Goal: Task Accomplishment & Management: Complete application form

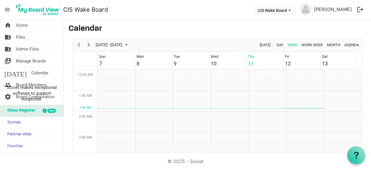
scroll to position [188, 0]
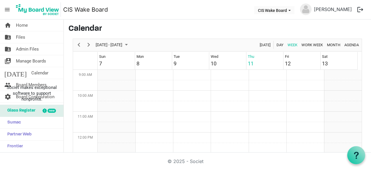
click at [35, 62] on span "Manage Boards" at bounding box center [31, 61] width 30 height 12
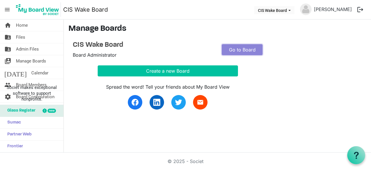
click at [239, 51] on link "Go to Board" at bounding box center [242, 49] width 41 height 11
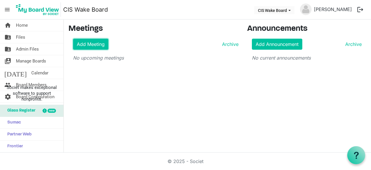
click at [92, 42] on link "Add Meeting" at bounding box center [90, 44] width 35 height 11
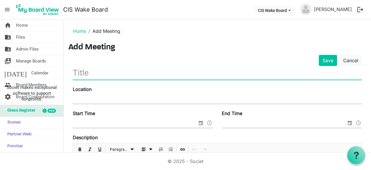
click at [84, 75] on input "text" at bounding box center [218, 73] width 290 height 14
type input "2025-26 Orientation and Retreat"
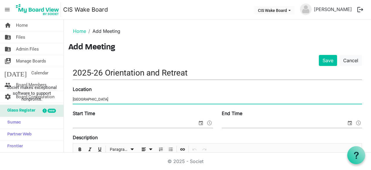
type input "781 Bright Creek Way"
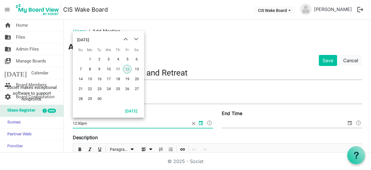
type input "12:30pm"
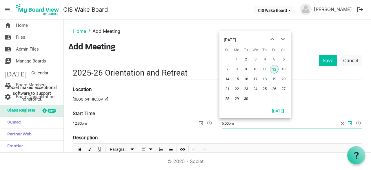
type input "5:00pm"
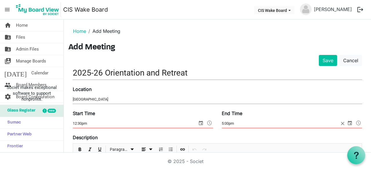
click at [144, 46] on h3 "Add Meeting" at bounding box center [217, 48] width 298 height 10
click at [324, 62] on button "Save" at bounding box center [328, 60] width 18 height 11
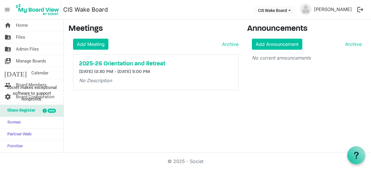
click at [106, 64] on h5 "2025-26 Orientation and Retreat" at bounding box center [155, 63] width 153 height 7
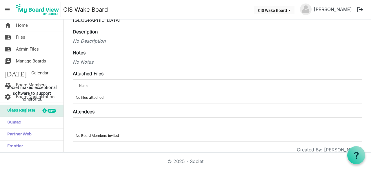
scroll to position [79, 0]
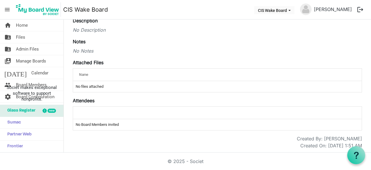
click at [85, 73] on span "Name" at bounding box center [83, 75] width 9 height 4
click at [86, 76] on span "Name" at bounding box center [83, 75] width 9 height 4
click at [86, 84] on td "No files attached" at bounding box center [217, 86] width 289 height 11
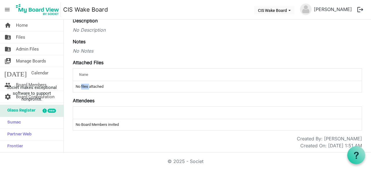
click at [86, 84] on td "No files attached" at bounding box center [217, 86] width 289 height 11
drag, startPoint x: 42, startPoint y: 62, endPoint x: 33, endPoint y: 58, distance: 9.4
click at [33, 58] on span "Manage Boards" at bounding box center [31, 61] width 30 height 12
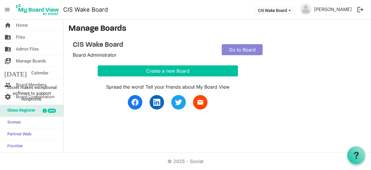
click at [26, 49] on span "Admin Files" at bounding box center [27, 49] width 23 height 12
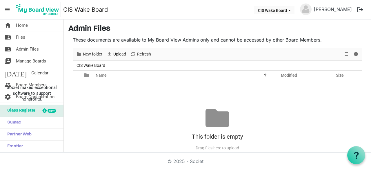
click at [23, 39] on span "Files" at bounding box center [20, 37] width 9 height 12
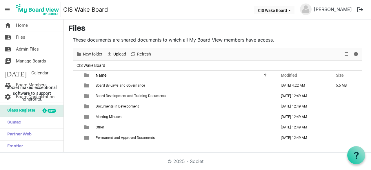
click at [27, 28] on span "Home" at bounding box center [22, 25] width 12 height 12
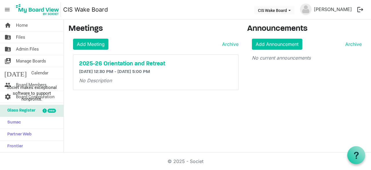
click at [137, 62] on h5 "2025-26 Orientation and Retreat" at bounding box center [155, 63] width 153 height 7
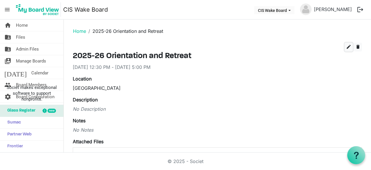
click at [346, 48] on span "edit" at bounding box center [348, 46] width 5 height 5
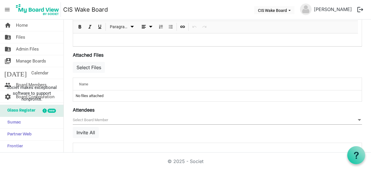
scroll to position [183, 0]
click at [96, 67] on button "Select Files" at bounding box center [89, 66] width 32 height 11
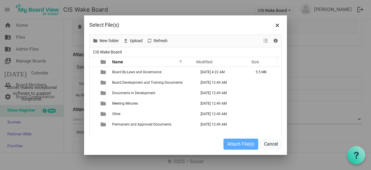
click at [119, 72] on span "Board By-Laws and Governance" at bounding box center [136, 72] width 49 height 4
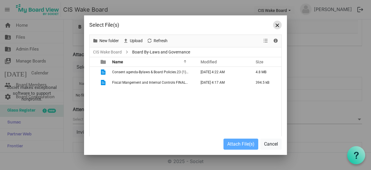
click at [277, 25] on span "Close" at bounding box center [277, 24] width 3 height 3
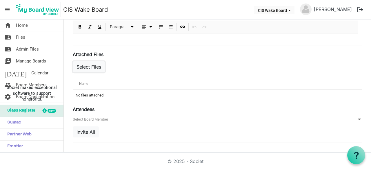
click at [97, 66] on button "Select Files" at bounding box center [89, 66] width 32 height 11
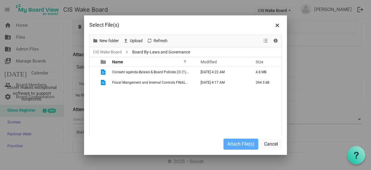
click at [122, 71] on span "Consent agenda-Bylaws & Board Policies.23 (1) (1).docx" at bounding box center [156, 72] width 88 height 4
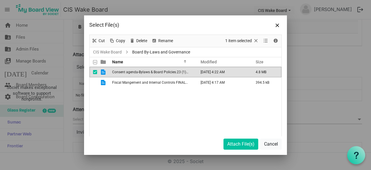
click at [131, 82] on span "Fiscal Mangement and Internal Controls FINAL.docx" at bounding box center [153, 82] width 82 height 4
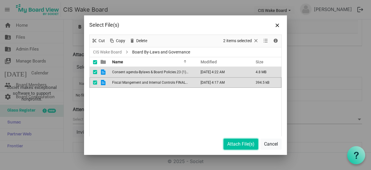
click at [237, 147] on button "Attach File(s)" at bounding box center [241, 143] width 35 height 11
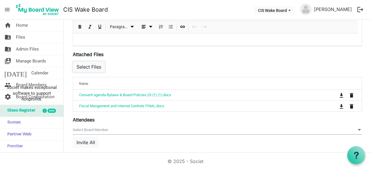
click at [93, 69] on button "Select Files" at bounding box center [89, 66] width 32 height 11
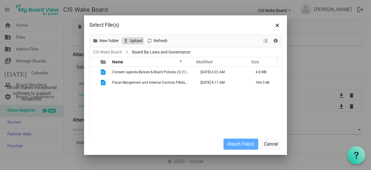
click at [140, 41] on span "Upload" at bounding box center [136, 40] width 14 height 7
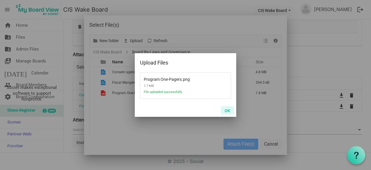
click at [229, 111] on button "OK" at bounding box center [227, 110] width 13 height 8
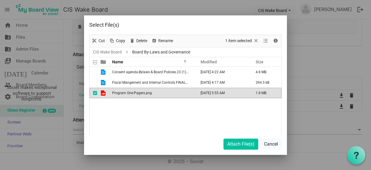
click at [35, 82] on div at bounding box center [185, 85] width 371 height 170
click at [245, 143] on button "Attach File(s)" at bounding box center [241, 143] width 35 height 11
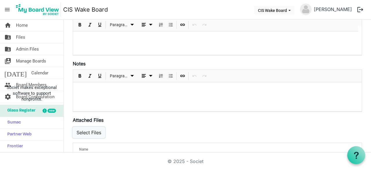
scroll to position [116, 0]
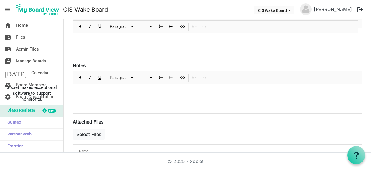
click at [182, 76] on span "Insert Link" at bounding box center [182, 77] width 7 height 7
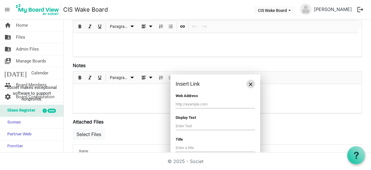
click at [252, 83] on span "Close" at bounding box center [250, 83] width 3 height 3
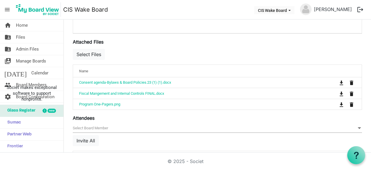
scroll to position [198, 0]
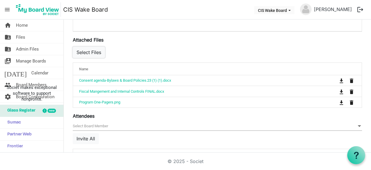
click at [81, 54] on button "Select Files" at bounding box center [89, 52] width 32 height 11
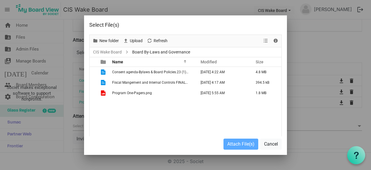
click at [132, 95] on span "Program One-Pagers.png" at bounding box center [132, 93] width 40 height 4
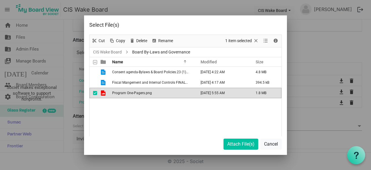
click at [132, 95] on span "Program One-Pagers.png" at bounding box center [132, 93] width 40 height 4
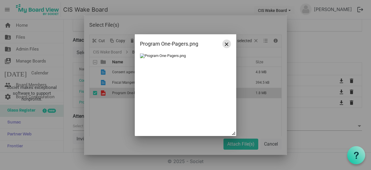
click at [226, 46] on button "Close" at bounding box center [227, 43] width 9 height 9
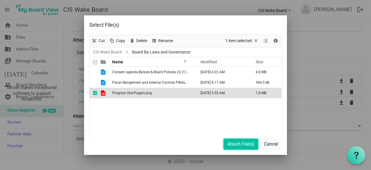
click at [238, 146] on button "Attach File(s)" at bounding box center [241, 143] width 35 height 11
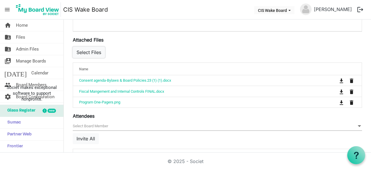
click at [93, 56] on button "Select Files" at bounding box center [89, 52] width 32 height 11
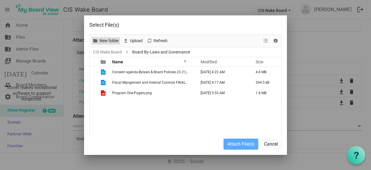
click at [105, 39] on span "New folder" at bounding box center [109, 40] width 21 height 7
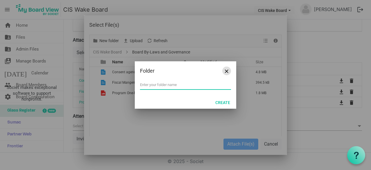
click at [226, 74] on button "Close" at bounding box center [227, 70] width 9 height 9
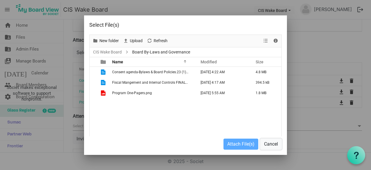
click at [272, 143] on button "Cancel" at bounding box center [271, 143] width 21 height 11
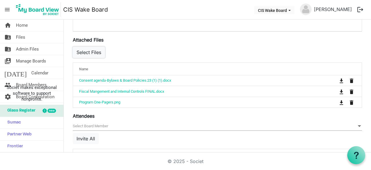
click at [93, 51] on button "Select Files" at bounding box center [89, 52] width 32 height 11
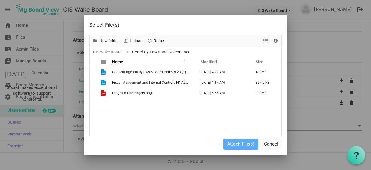
click at [121, 94] on span "Program One-Pagers.png" at bounding box center [132, 93] width 40 height 4
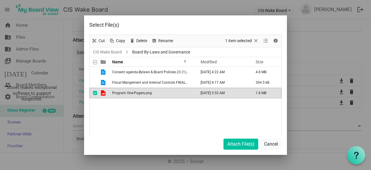
click at [121, 94] on span "Program One-Pagers.png" at bounding box center [132, 93] width 40 height 4
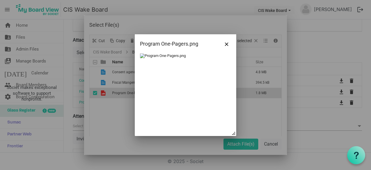
click at [171, 55] on img at bounding box center [163, 55] width 46 height 5
click at [227, 46] on button "Close" at bounding box center [227, 43] width 9 height 9
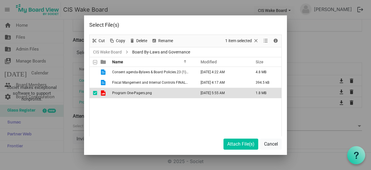
click at [158, 93] on td "Program One-Pagers.png" at bounding box center [153, 93] width 84 height 10
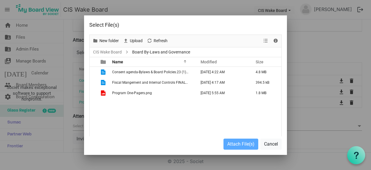
click at [158, 93] on td "Program One-Pagers.png" at bounding box center [153, 93] width 84 height 10
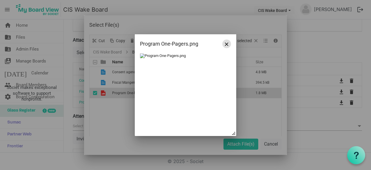
click at [229, 44] on button "Close" at bounding box center [227, 43] width 9 height 9
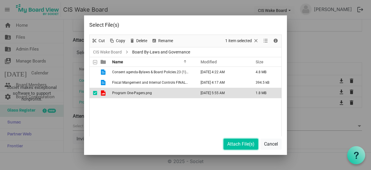
click at [238, 144] on button "Attach File(s)" at bounding box center [241, 143] width 35 height 11
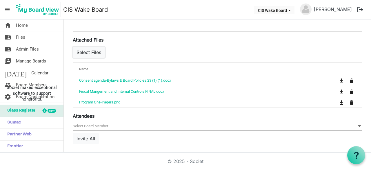
click at [94, 54] on button "Select Files" at bounding box center [89, 52] width 32 height 11
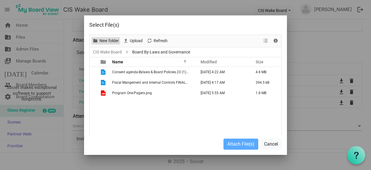
click at [100, 42] on span "New folder" at bounding box center [109, 40] width 21 height 7
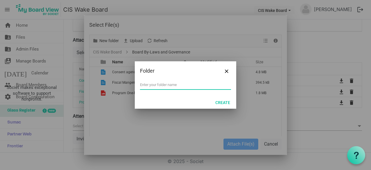
click at [131, 41] on div at bounding box center [185, 84] width 203 height 139
click at [229, 71] on button "Close" at bounding box center [227, 70] width 9 height 9
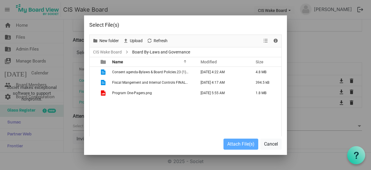
click at [134, 36] on div "Upload" at bounding box center [133, 41] width 24 height 12
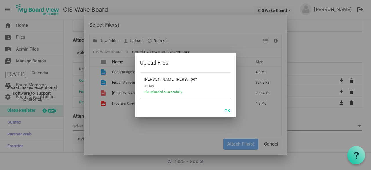
click at [231, 7] on div at bounding box center [185, 85] width 371 height 170
click at [228, 109] on button "OK" at bounding box center [227, 110] width 13 height 8
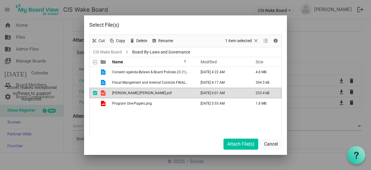
click at [202, 9] on div at bounding box center [185, 85] width 371 height 170
click at [276, 143] on button "Cancel" at bounding box center [271, 143] width 21 height 11
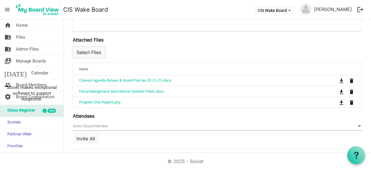
click at [93, 50] on button "Select Files" at bounding box center [89, 52] width 32 height 11
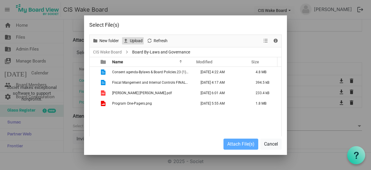
click at [133, 44] on span "Upload" at bounding box center [136, 40] width 14 height 7
click at [114, 52] on link "CIS Wake Board" at bounding box center [107, 51] width 31 height 7
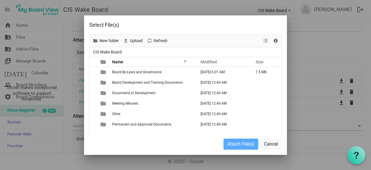
click at [126, 75] on td "Board By-Laws and Governance" at bounding box center [153, 72] width 84 height 10
click at [126, 73] on span "Board By-Laws and Governance" at bounding box center [136, 72] width 49 height 4
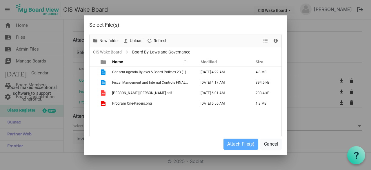
click at [149, 73] on span "Consent agenda-Bylaws & Board Policies.23 (1) (1).docx" at bounding box center [156, 72] width 88 height 4
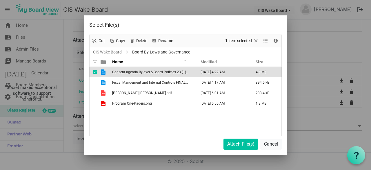
click at [139, 91] on td "[PERSON_NAME] [PERSON_NAME].pdf" at bounding box center [153, 93] width 84 height 10
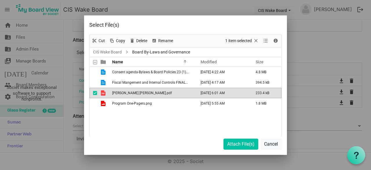
click at [139, 102] on span "Program One-Pagers.png" at bounding box center [132, 103] width 40 height 4
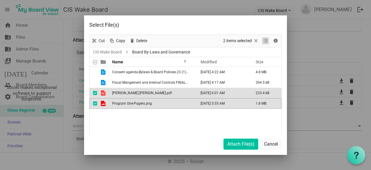
click at [265, 40] on span "View dropdownbutton" at bounding box center [265, 40] width 7 height 7
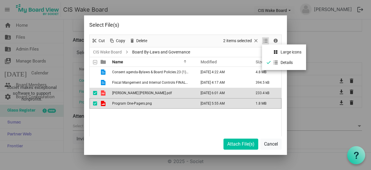
click at [265, 40] on span "View dropdownbutton" at bounding box center [265, 40] width 7 height 7
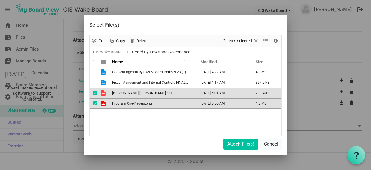
drag, startPoint x: 192, startPoint y: 97, endPoint x: 319, endPoint y: 116, distance: 128.2
click at [319, 116] on div "Select File(s) New folder Upload Cut Copy Paste Delete Download Rename Sort by …" at bounding box center [185, 85] width 371 height 170
click at [272, 144] on button "Cancel" at bounding box center [271, 143] width 21 height 11
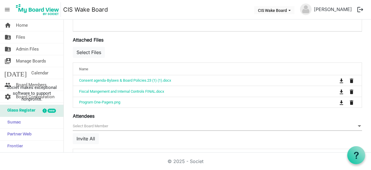
click at [357, 123] on span at bounding box center [359, 126] width 5 height 6
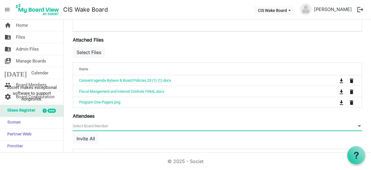
click at [357, 123] on span at bounding box center [359, 126] width 5 height 6
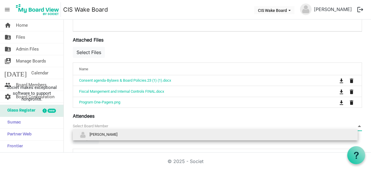
click at [357, 123] on span at bounding box center [359, 126] width 5 height 6
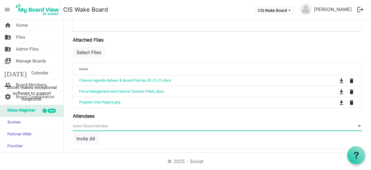
click at [313, 124] on span "null" at bounding box center [218, 126] width 290 height 9
click at [87, 123] on span "null" at bounding box center [218, 126] width 290 height 9
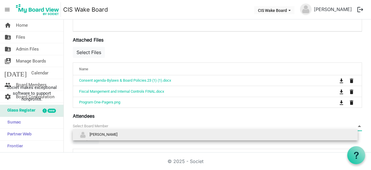
click at [90, 132] on span "[PERSON_NAME]" at bounding box center [104, 134] width 28 height 4
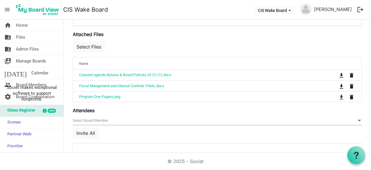
scroll to position [202, 0]
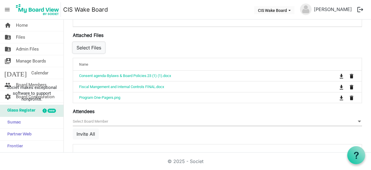
click at [93, 46] on button "Select Files" at bounding box center [89, 47] width 32 height 11
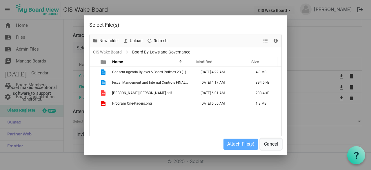
click at [276, 147] on button "Cancel" at bounding box center [271, 143] width 21 height 11
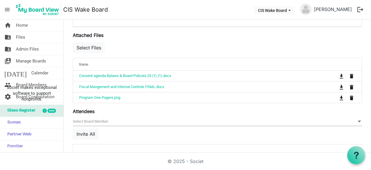
click at [29, 49] on span "Admin Files" at bounding box center [27, 49] width 23 height 12
click at [120, 105] on form "Save Cancel 2025-26 Orientation and Retreat Start Time [DATE] 12:30 PM End Time…" at bounding box center [218, 14] width 290 height 349
click at [120, 111] on div "Attendees [{"BoardMemberId":6225,"FirstLast":"[PERSON_NAME]","ProfilePicture":"…" at bounding box center [218, 139] width 290 height 63
